Goal: Information Seeking & Learning: Learn about a topic

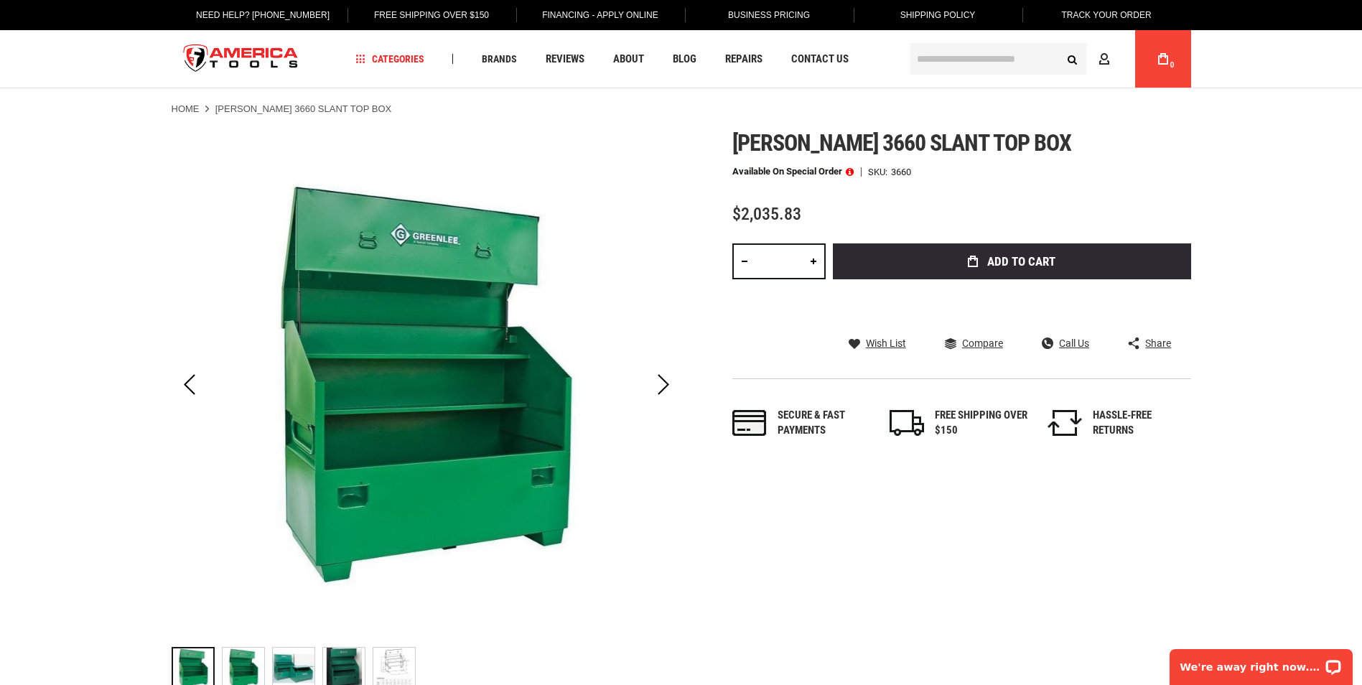
click at [961, 422] on div "FREE SHIPPING OVER $150" at bounding box center [981, 423] width 93 height 31
click at [951, 422] on div "FREE SHIPPING OVER $150" at bounding box center [981, 423] width 93 height 31
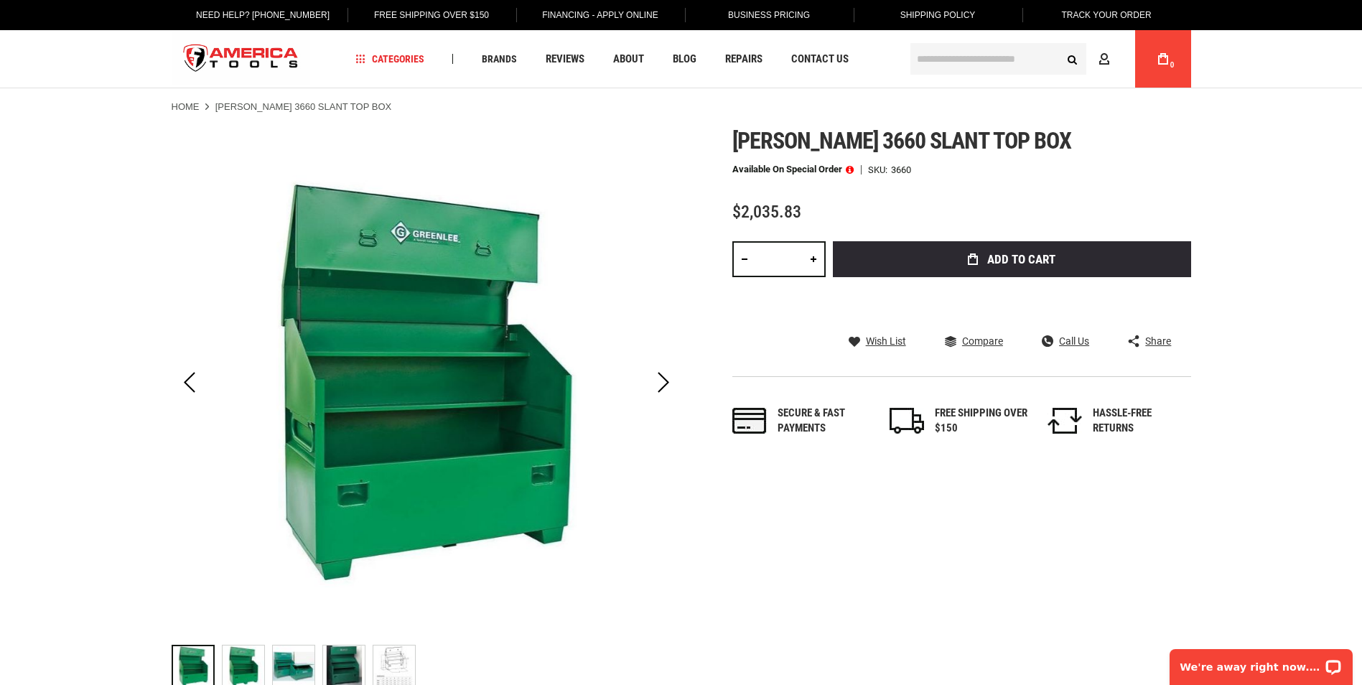
scroll to position [72, 0]
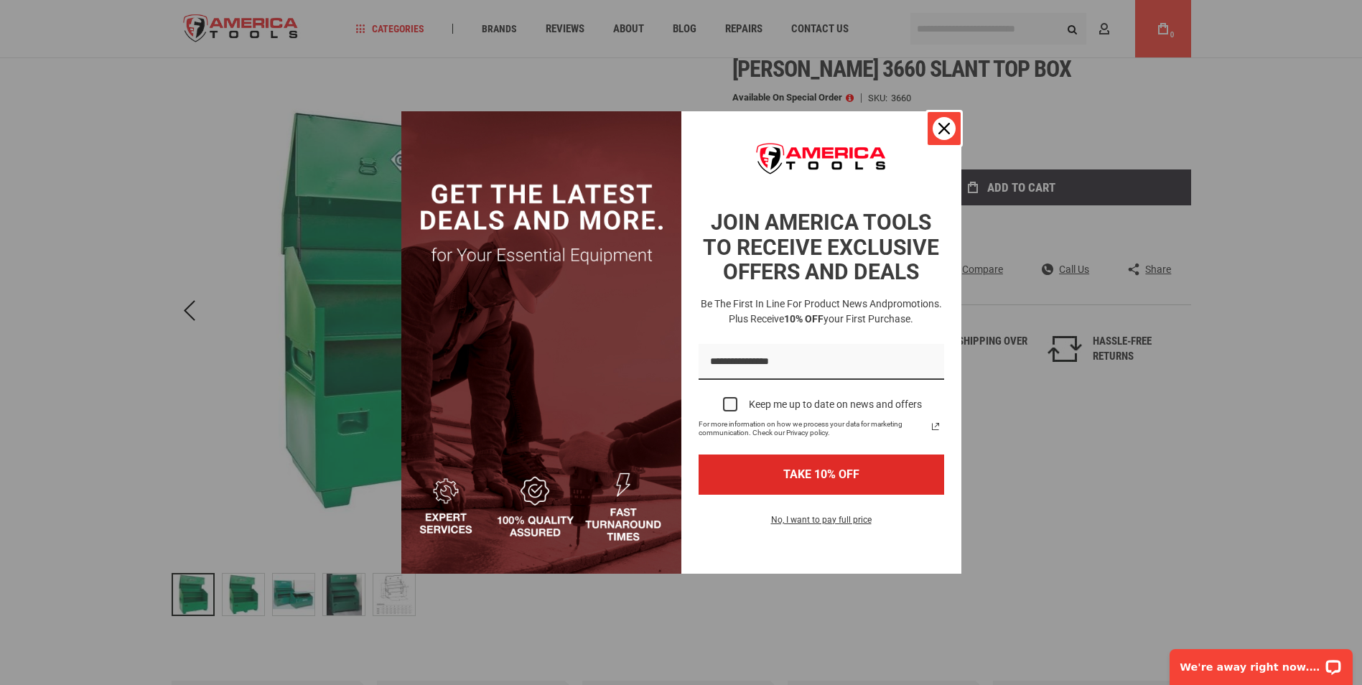
click at [940, 128] on icon "close icon" at bounding box center [943, 128] width 11 height 11
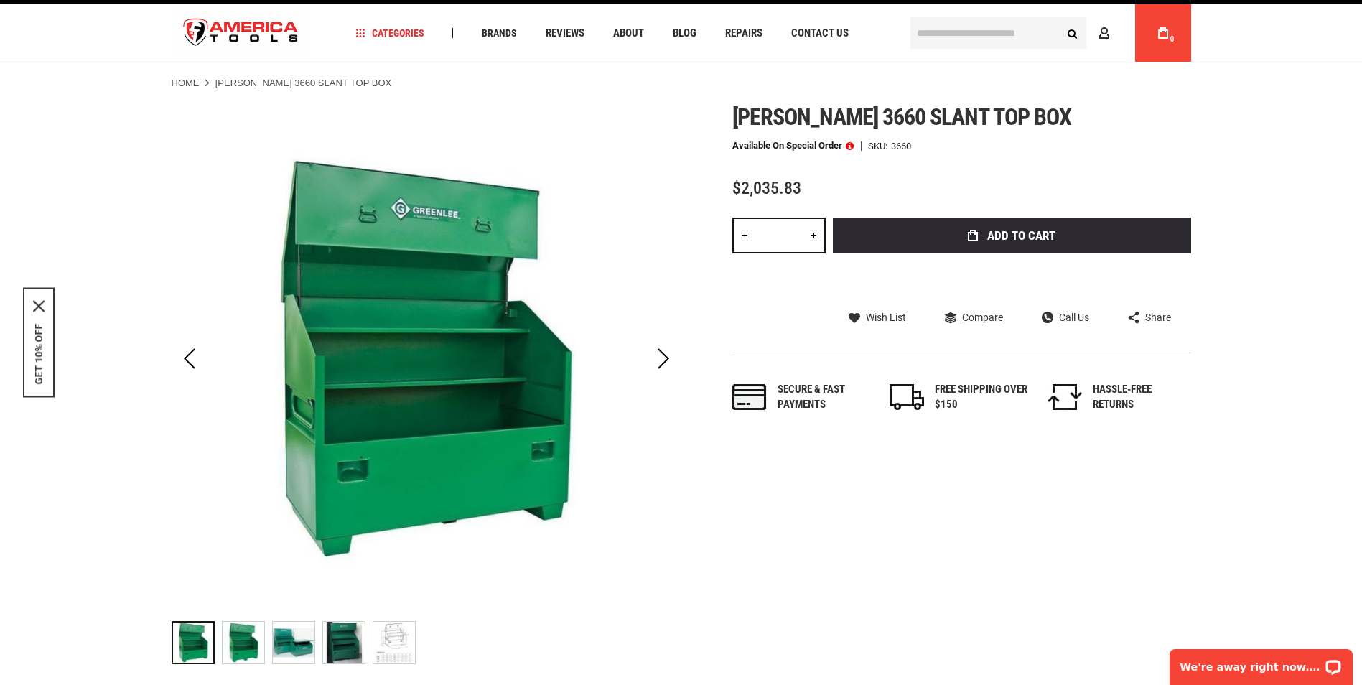
scroll to position [0, 0]
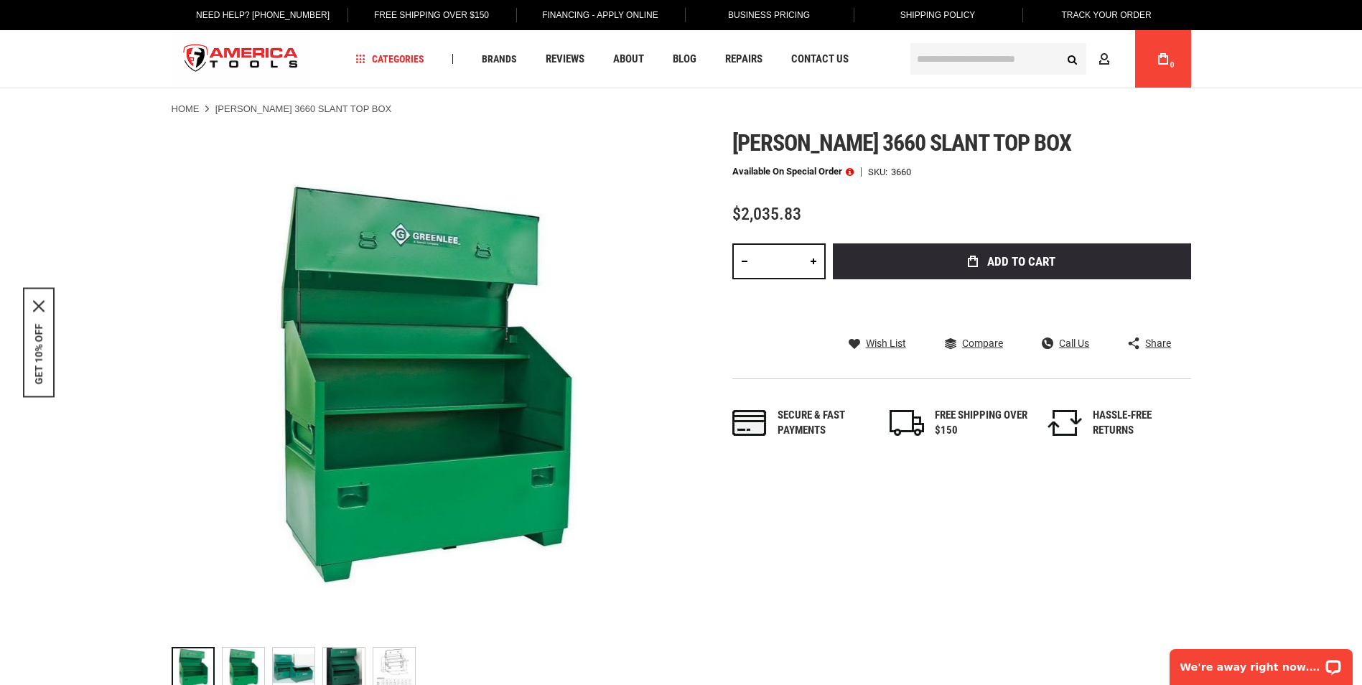
click at [757, 564] on div "Skip to the end of the images gallery Skip to the beginning of the images galle…" at bounding box center [682, 413] width 1020 height 567
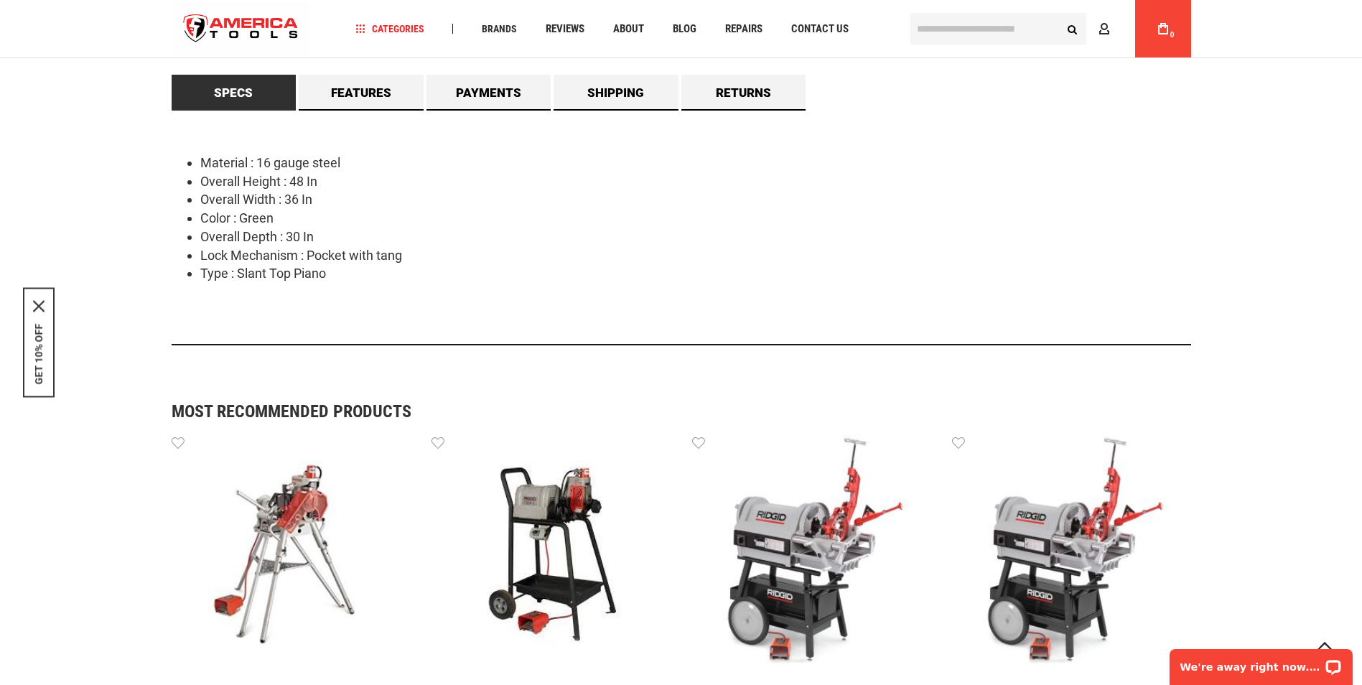
scroll to position [407, 0]
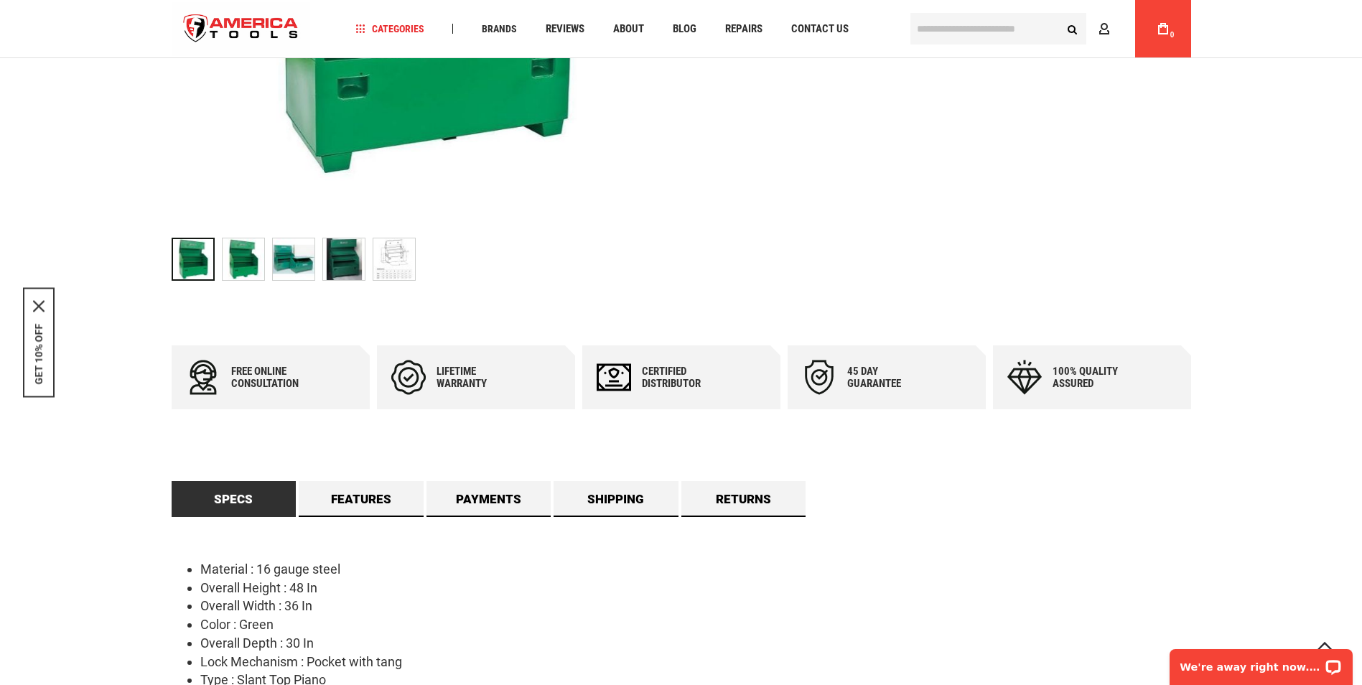
click at [411, 266] on img "GREENLEE 3660 SLANT TOP BOX" at bounding box center [394, 259] width 42 height 42
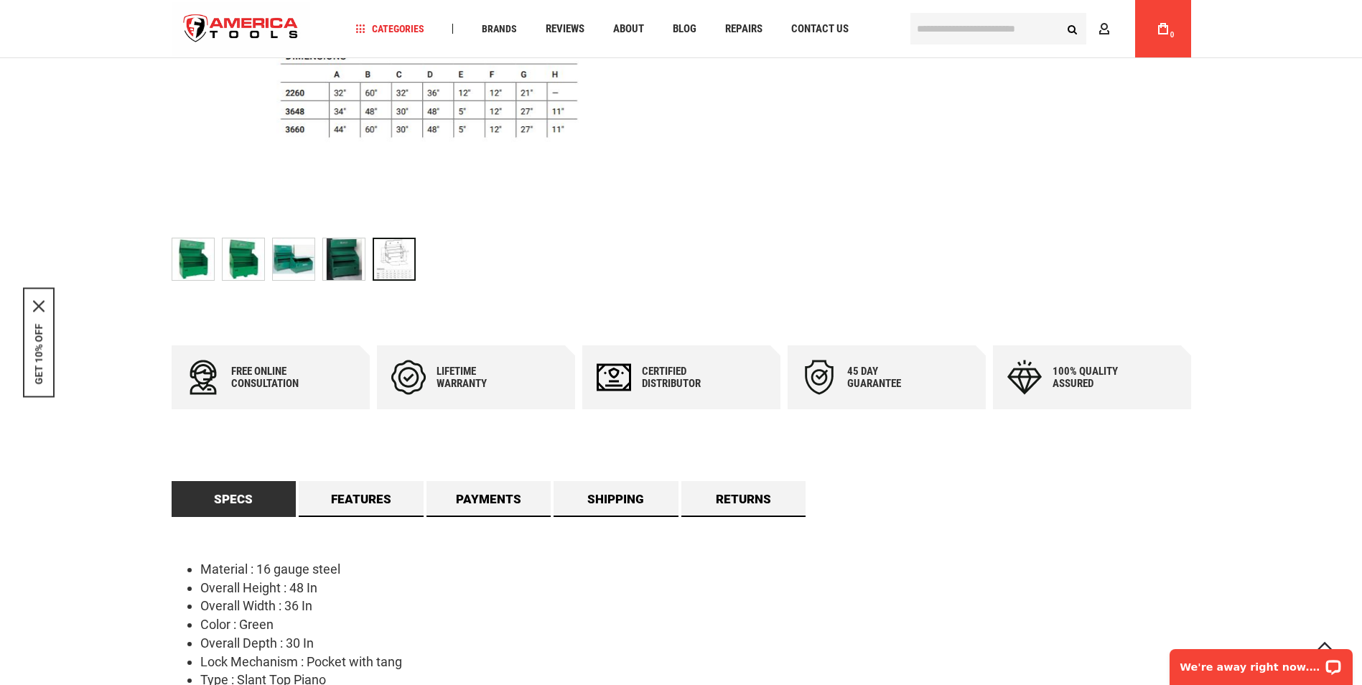
scroll to position [0, 0]
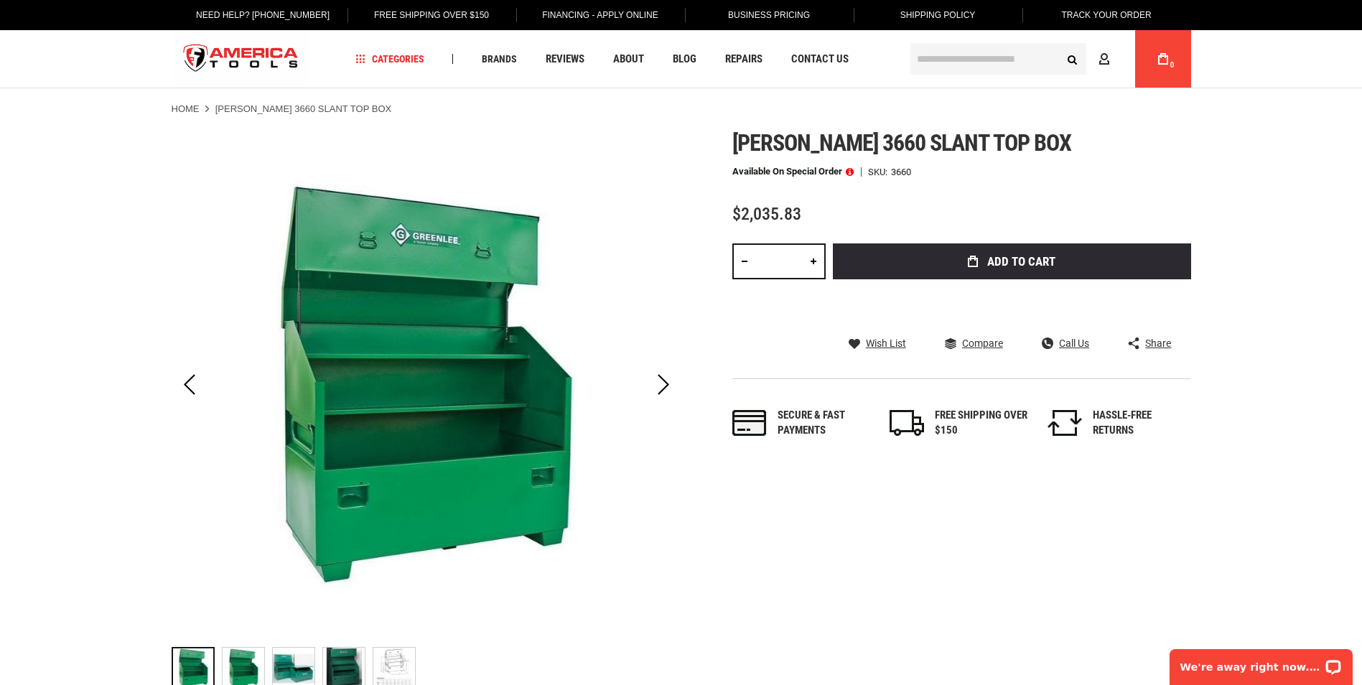
click at [401, 661] on img "GREENLEE 3660 SLANT TOP BOX" at bounding box center [394, 669] width 42 height 42
